Goal: Contribute content

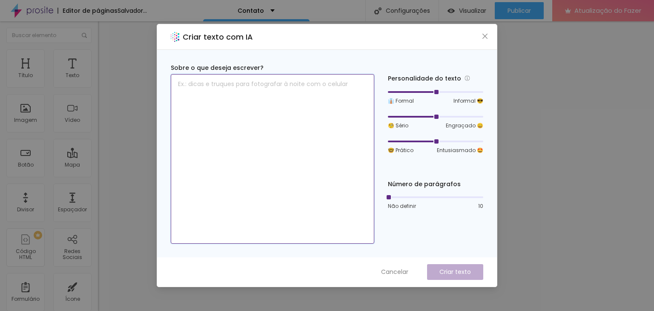
click at [244, 97] on textarea at bounding box center [272, 158] width 203 height 169
type textarea "UMA MENSAGEM PARA ENTRAR EM CONTAT"
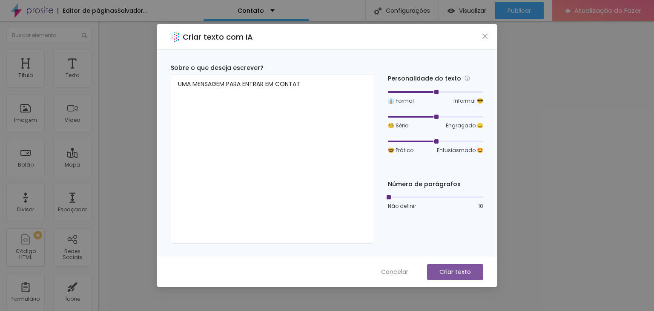
click at [445, 271] on font "Criar texto" at bounding box center [454, 271] width 31 height 9
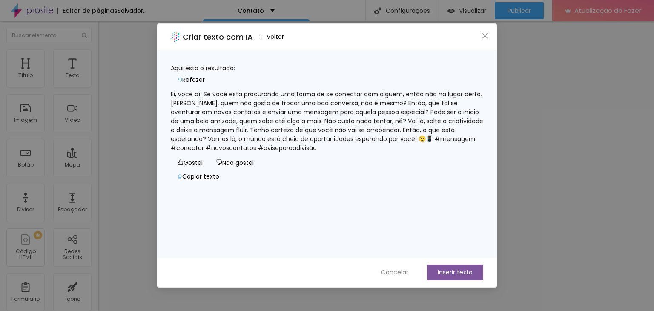
click at [281, 99] on font "Ei, você aí! Se você está procurando uma forma de se conectar com alguém, então…" at bounding box center [328, 121] width 314 height 62
click at [486, 34] on icon "fechar" at bounding box center [484, 35] width 5 height 5
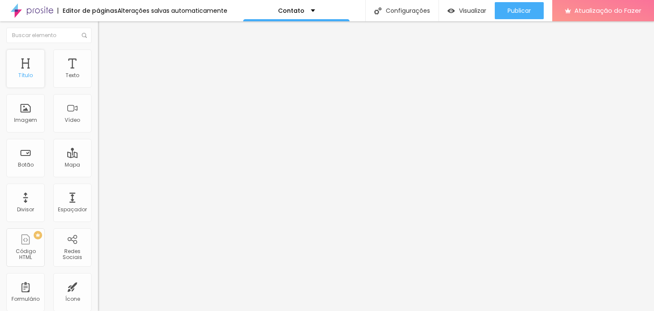
scroll to position [43, 0]
click at [27, 70] on div "Imagem" at bounding box center [25, 70] width 38 height 38
click at [310, 9] on div "Contato" at bounding box center [296, 10] width 106 height 21
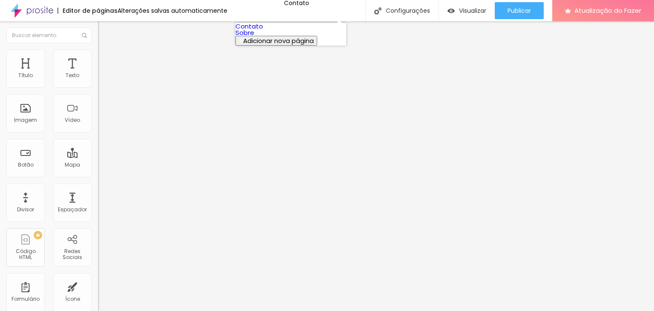
click at [254, 37] on font "Sobre" at bounding box center [244, 32] width 19 height 9
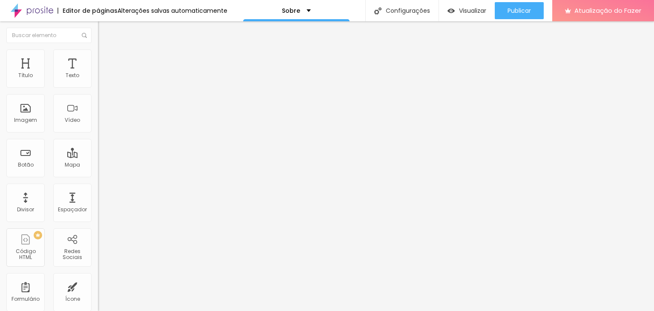
type input "17"
type input "18"
type input "19"
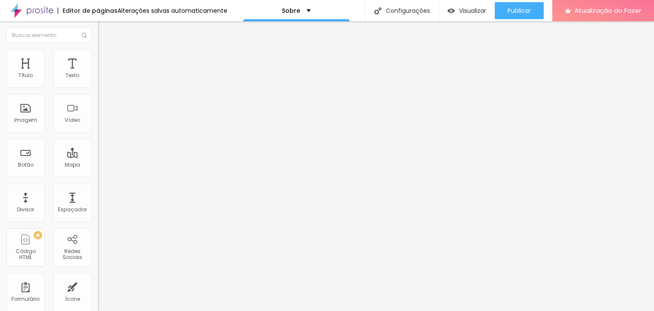
type input "19"
type input "20"
type input "21"
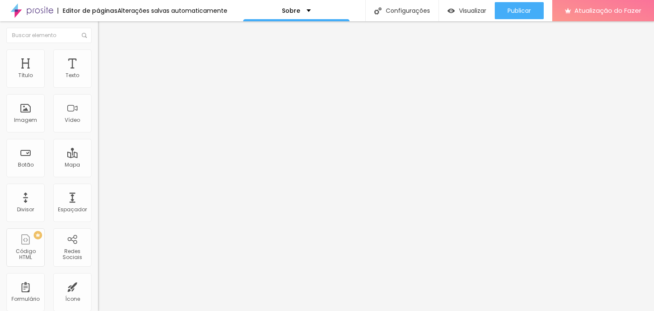
type input "22"
type input "23"
type input "24"
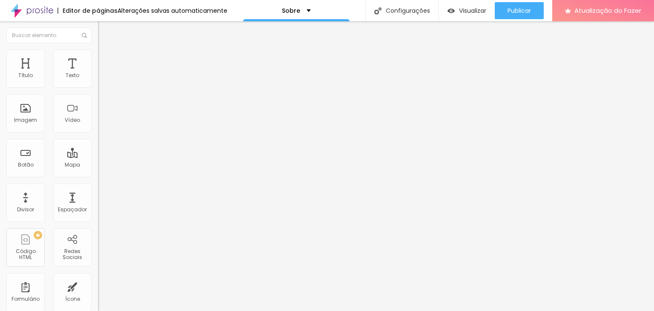
type input "24"
drag, startPoint x: 37, startPoint y: 84, endPoint x: 54, endPoint y: 83, distance: 17.0
click at [98, 157] on input "range" at bounding box center [125, 160] width 55 height 7
type input "23"
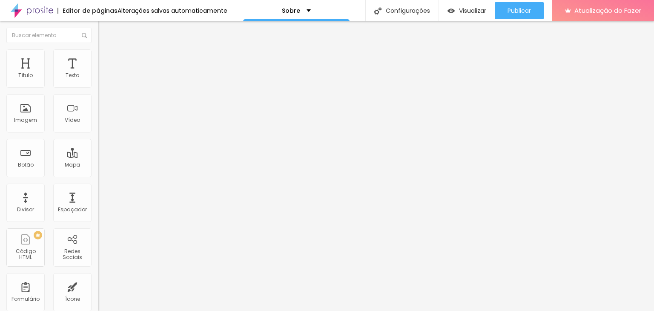
type input "22"
type input "23"
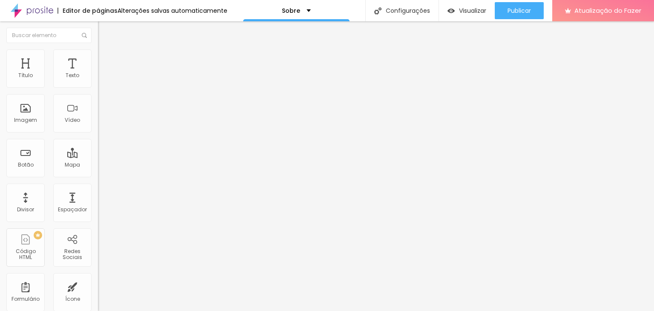
click at [98, 157] on input "range" at bounding box center [125, 160] width 55 height 7
click at [98, 177] on img at bounding box center [101, 180] width 6 height 6
click at [24, 106] on div "Imagem" at bounding box center [25, 113] width 38 height 38
click at [27, 120] on font "Imagem" at bounding box center [25, 119] width 23 height 7
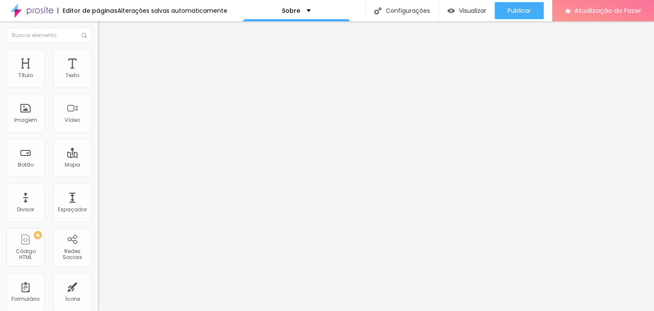
click at [103, 73] on font "Trocar imagem" at bounding box center [123, 69] width 41 height 7
drag, startPoint x: 531, startPoint y: 18, endPoint x: 527, endPoint y: 23, distance: 6.0
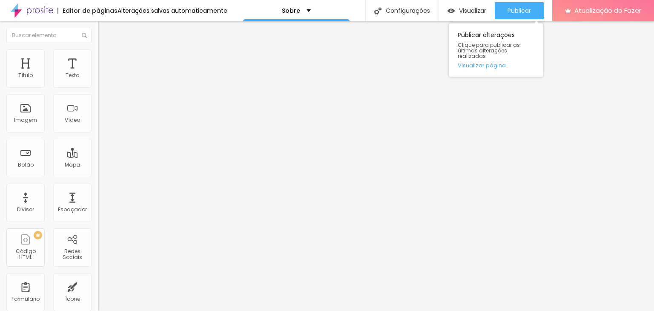
click at [531, 18] on button "Publicar" at bounding box center [518, 10] width 49 height 17
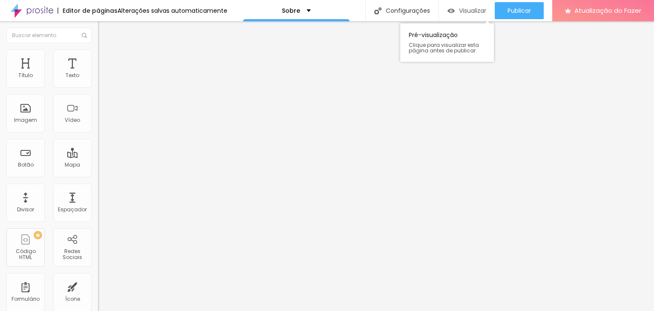
click at [462, 11] on font "Visualizar" at bounding box center [472, 10] width 27 height 9
